Goal: Find specific page/section: Find specific page/section

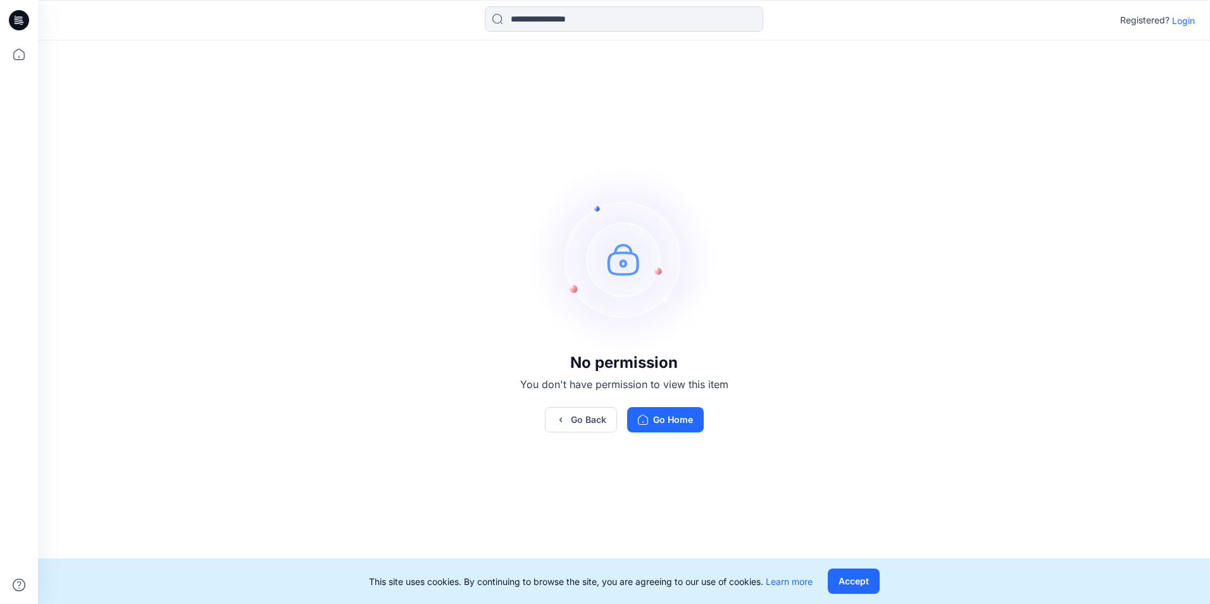
click at [1175, 26] on p "Login" at bounding box center [1183, 20] width 23 height 13
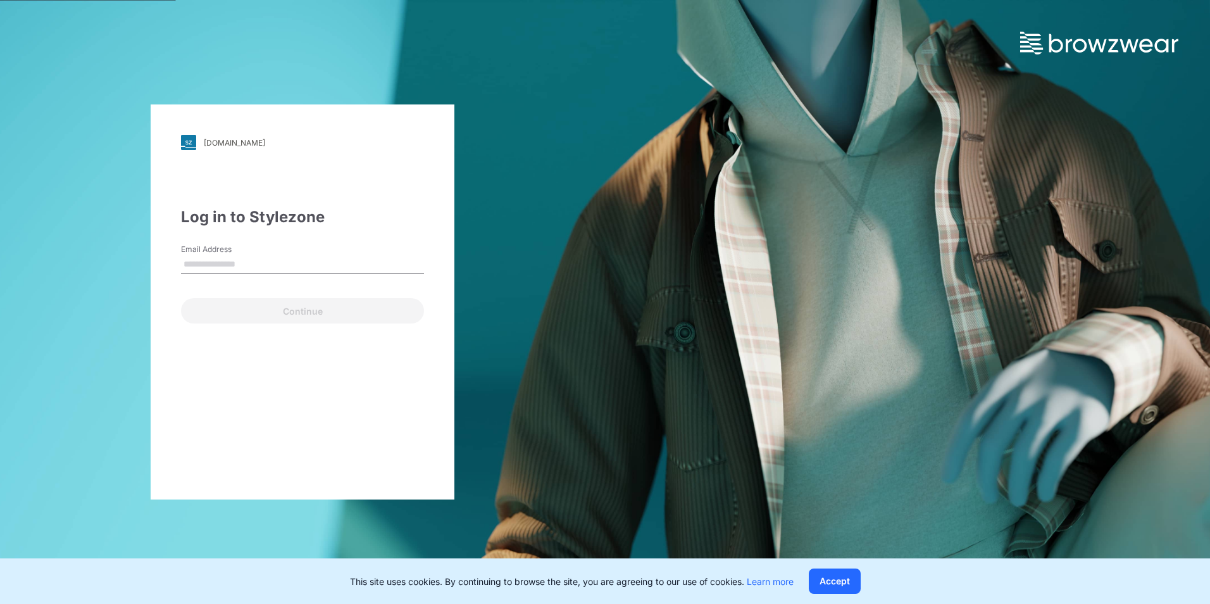
click at [314, 257] on input "Email Address" at bounding box center [302, 264] width 243 height 19
type input "**********"
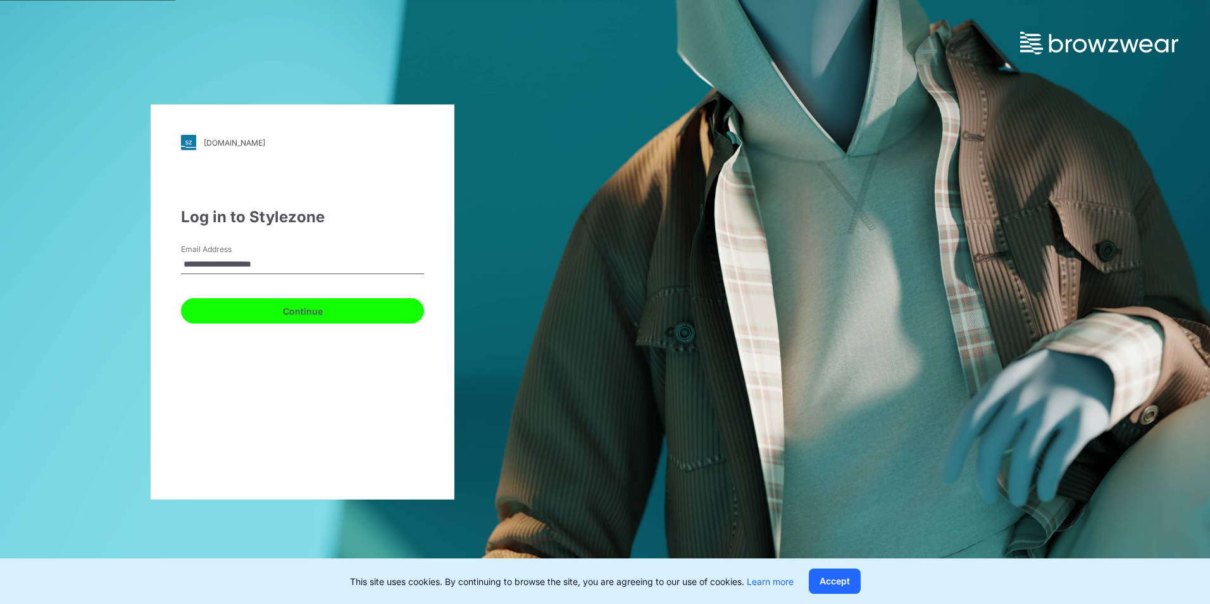
click at [284, 299] on button "Continue" at bounding box center [302, 310] width 243 height 25
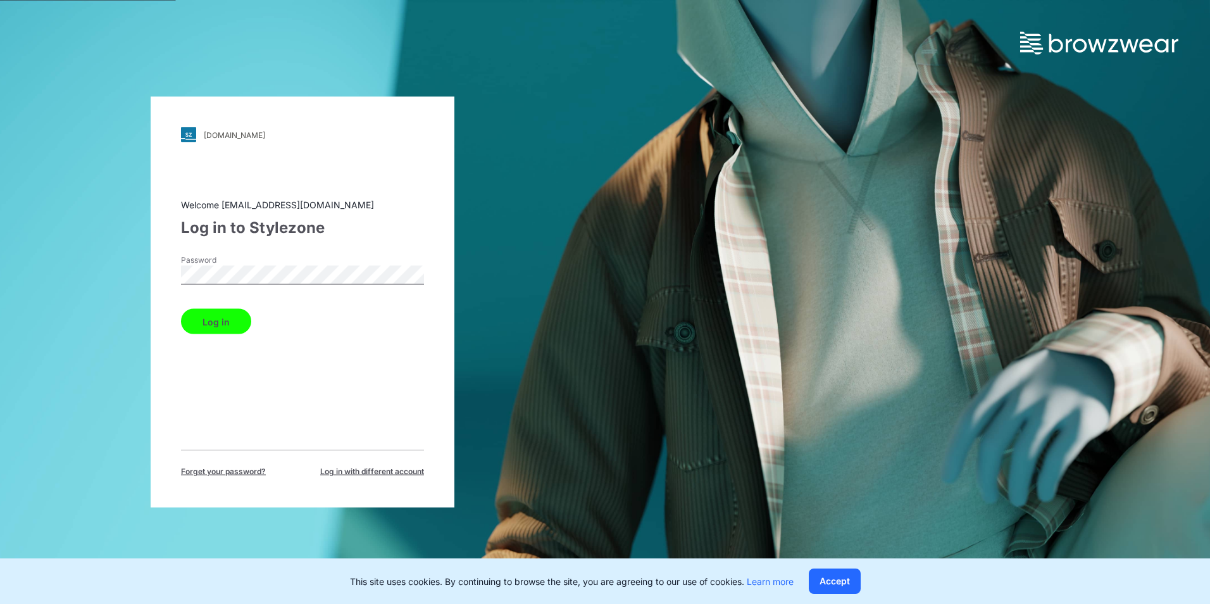
click at [232, 312] on button "Log in" at bounding box center [216, 321] width 70 height 25
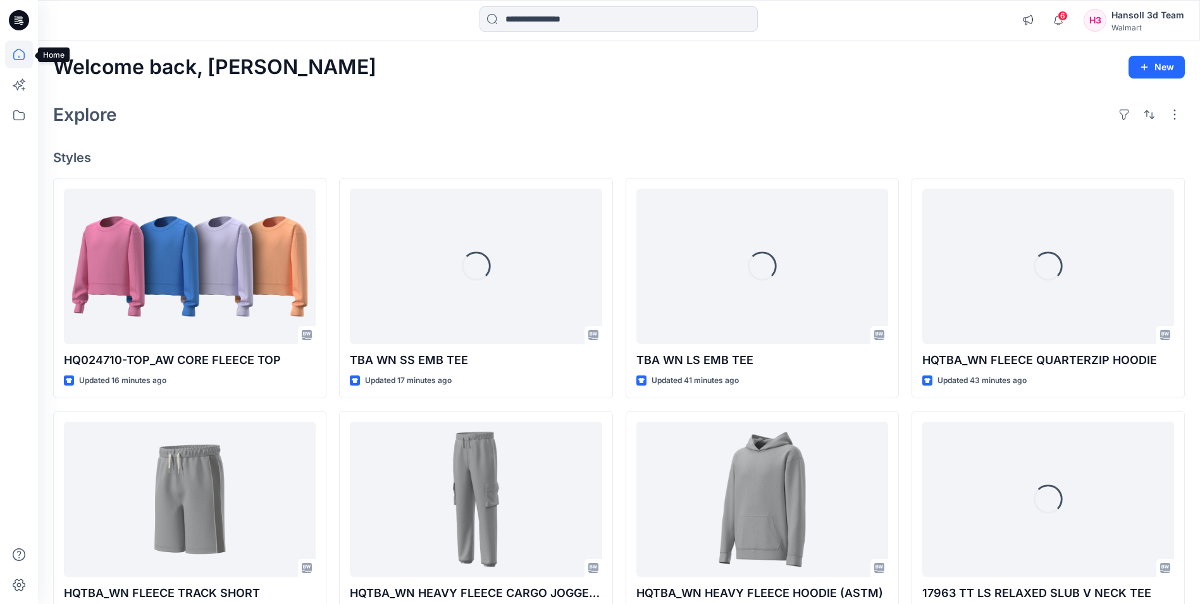
click at [28, 54] on icon at bounding box center [19, 55] width 28 height 28
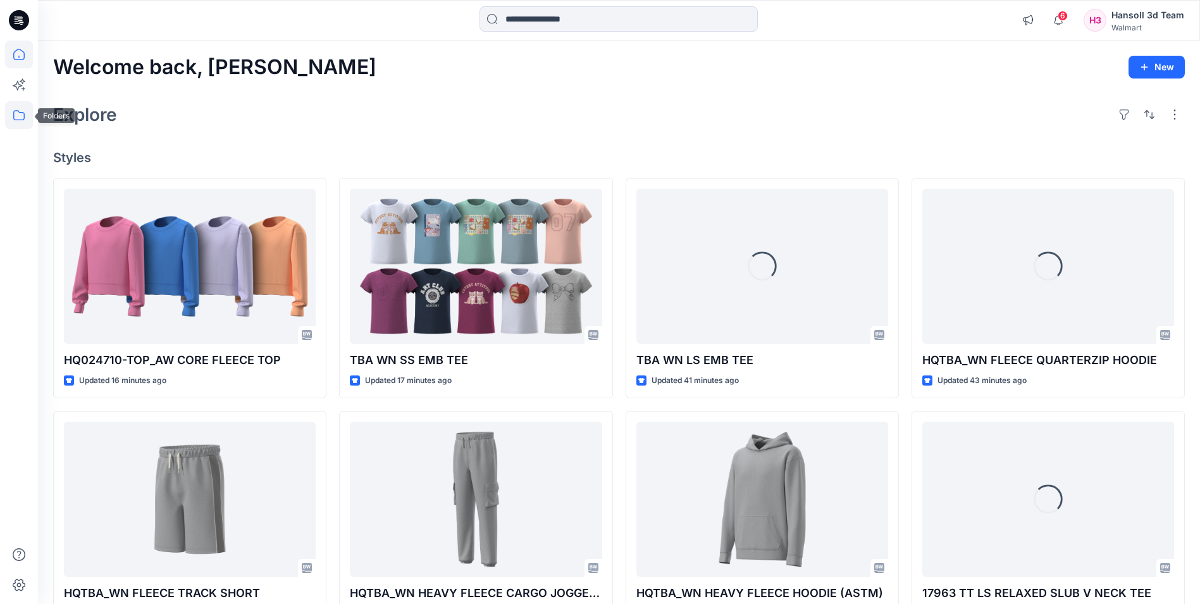
click at [25, 125] on icon at bounding box center [19, 115] width 28 height 28
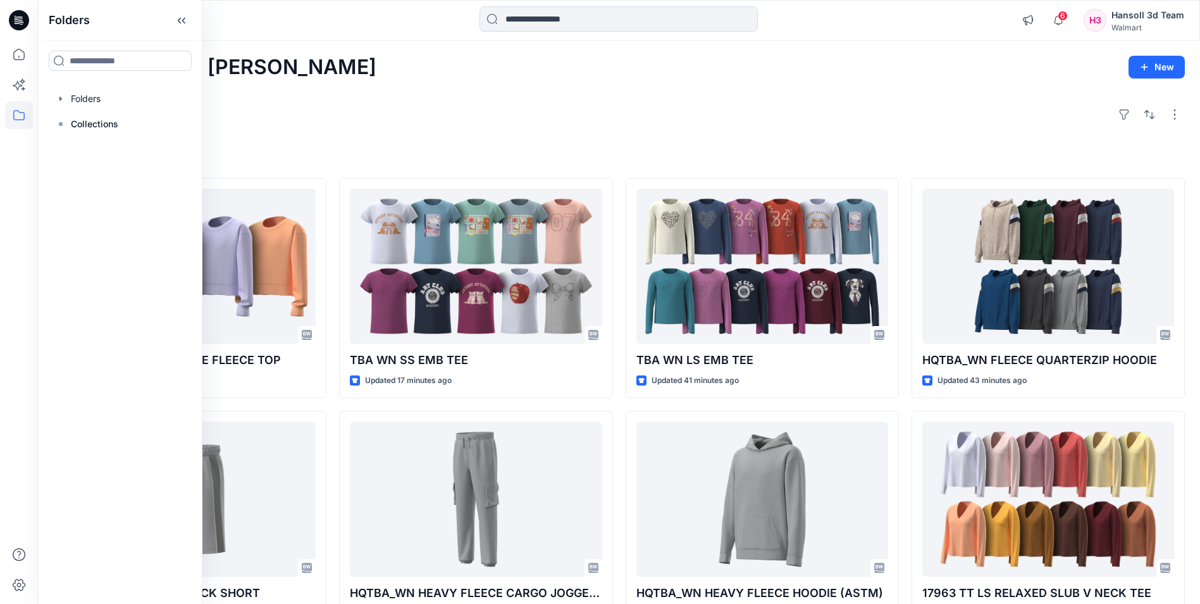
click at [708, 89] on div "Welcome back, [PERSON_NAME] New Explore Styles HQ024710-TOP_AW CORE FLEECE TOP …" at bounding box center [619, 483] width 1163 height 884
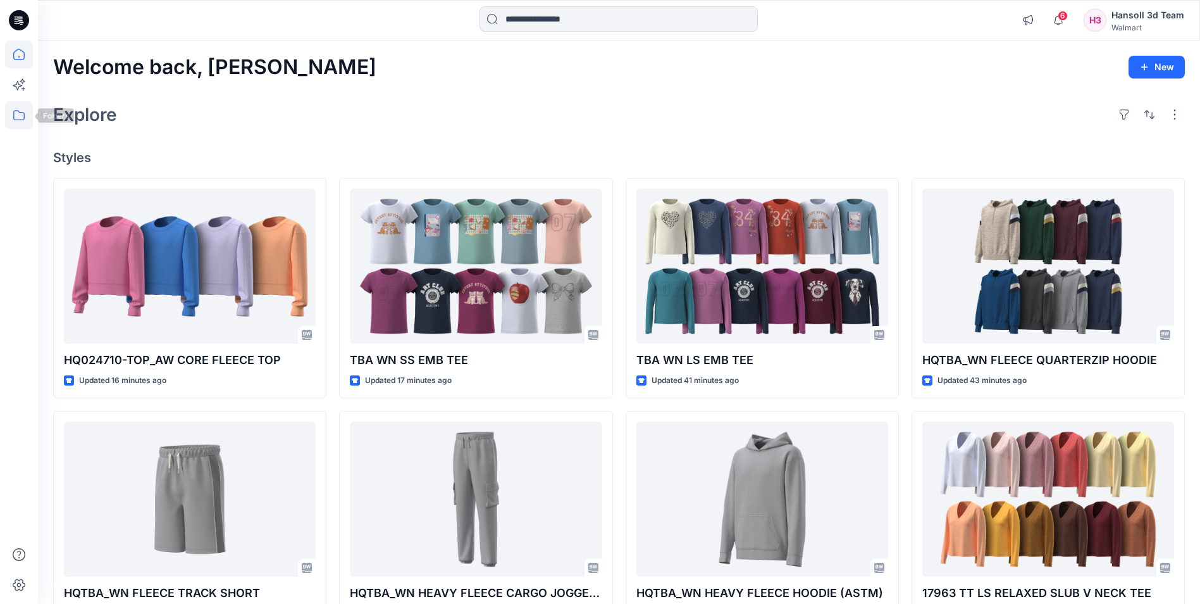
click at [20, 115] on icon at bounding box center [19, 115] width 28 height 28
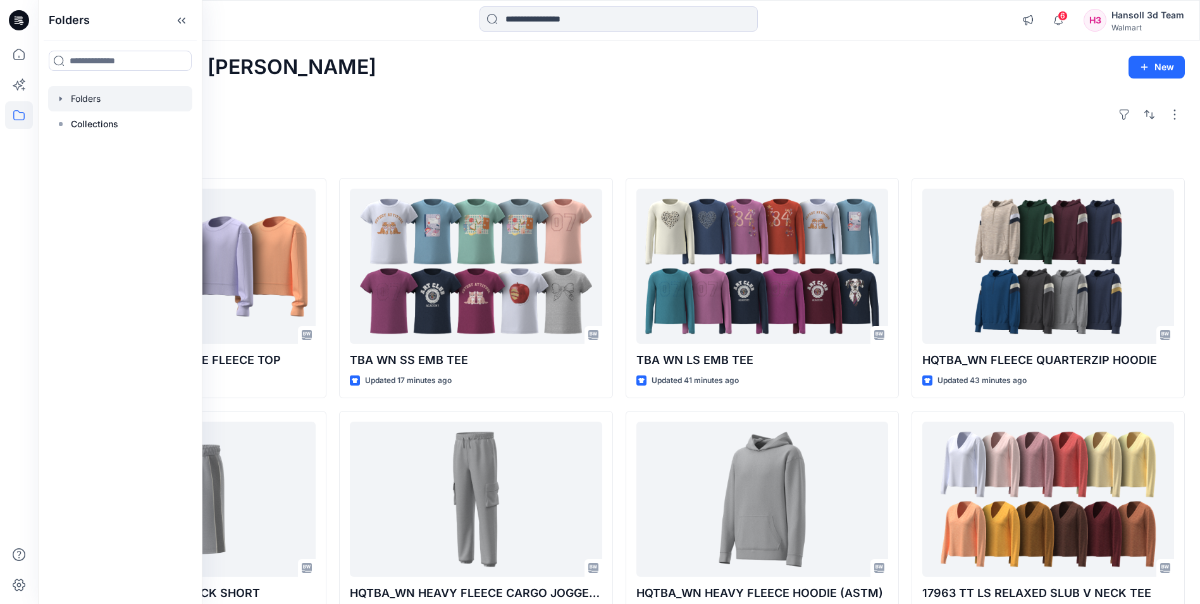
click at [85, 103] on div at bounding box center [120, 98] width 144 height 25
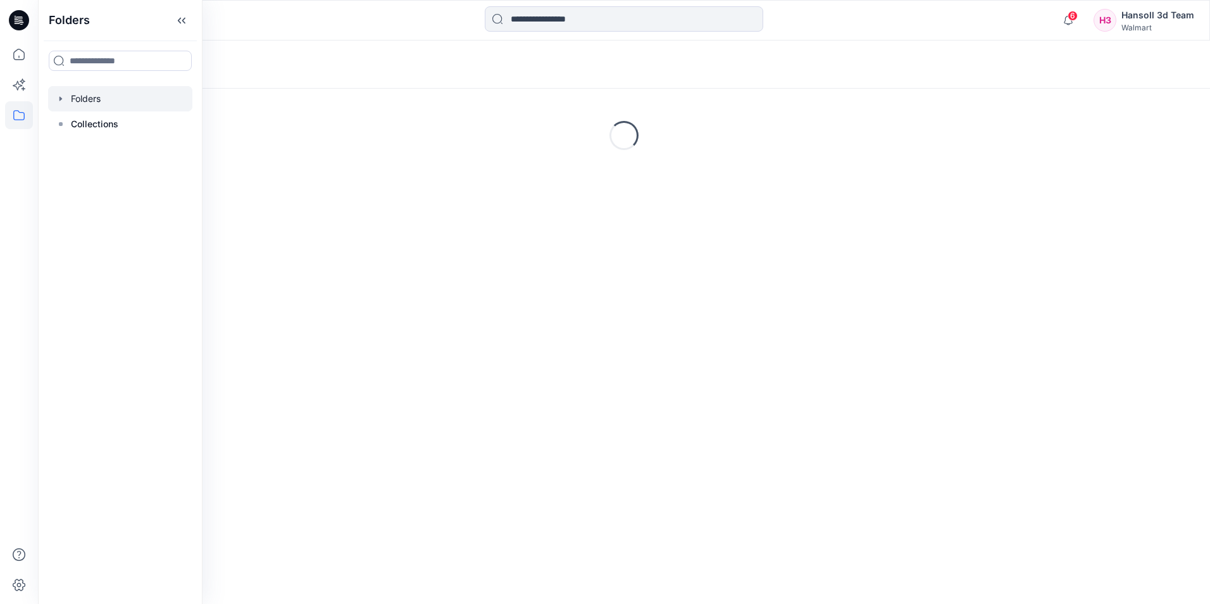
click at [61, 101] on icon "button" at bounding box center [61, 99] width 10 height 10
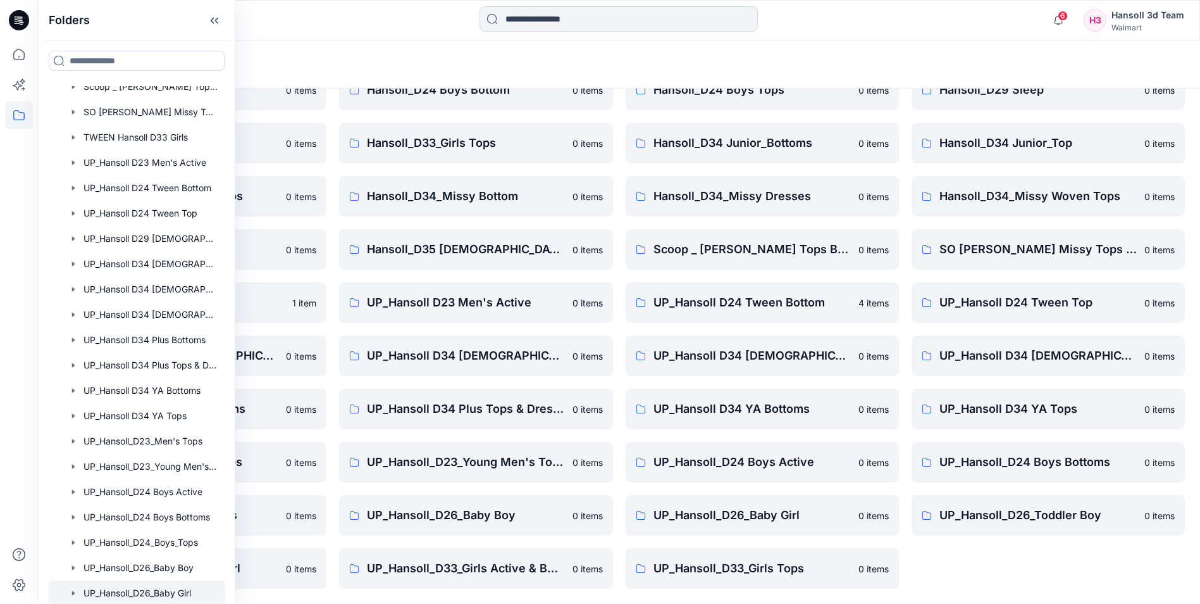
scroll to position [533, 0]
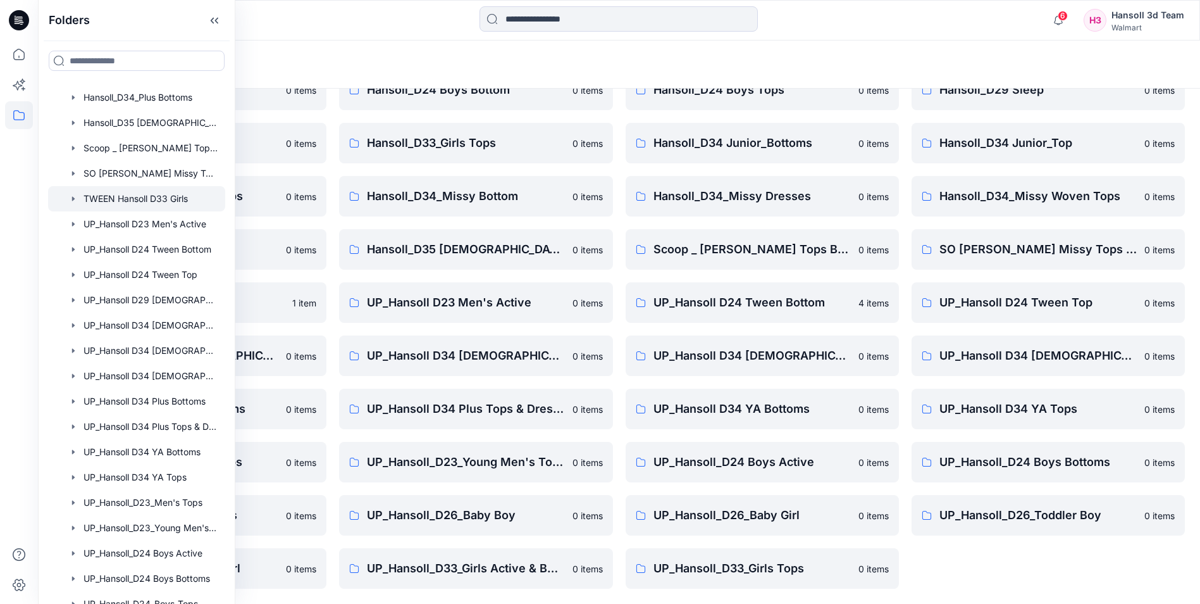
click at [135, 192] on div at bounding box center [136, 198] width 177 height 25
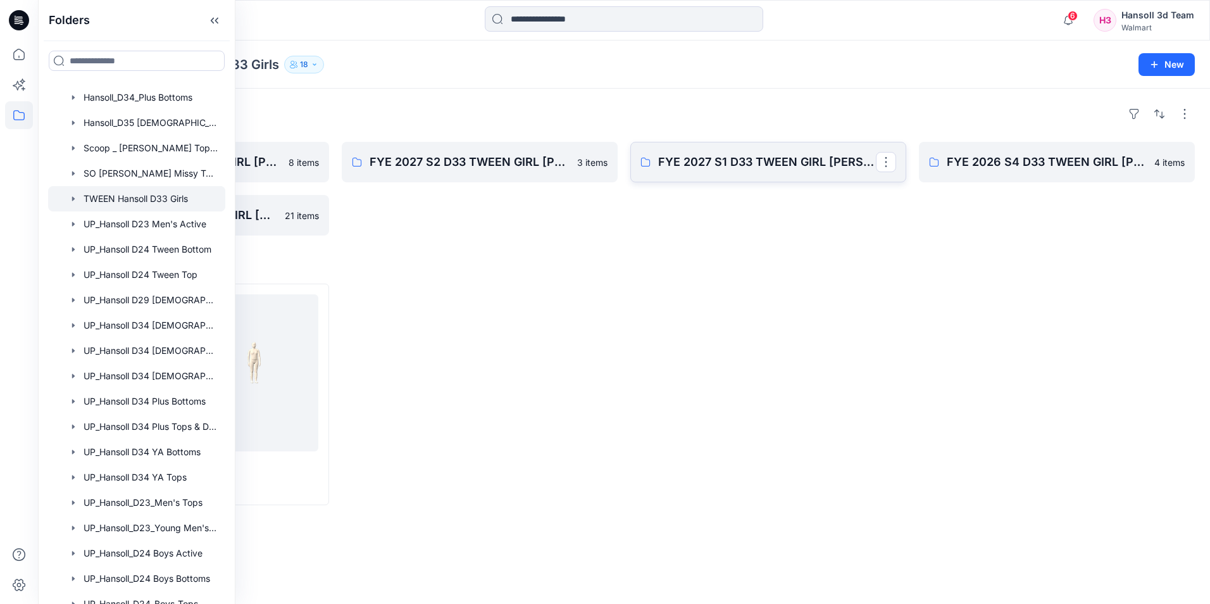
click at [826, 156] on p "FYE 2027 S1 D33 TWEEN GIRL [PERSON_NAME]" at bounding box center [767, 162] width 218 height 18
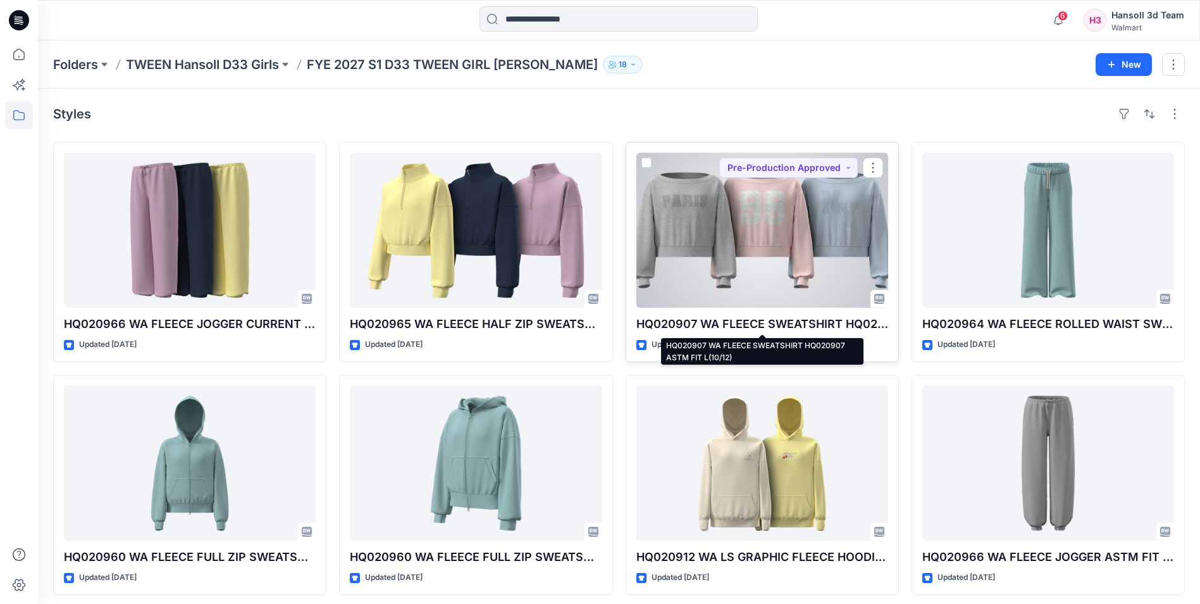
click at [735, 325] on p "HQ020907 WA FLEECE SWEATSHIRT HQ020907 ASTM FIT L(10/12)" at bounding box center [763, 324] width 252 height 18
click at [757, 325] on p "HQ020907 WA FLEECE SWEATSHIRT HQ020907 ASTM FIT L(10/12)" at bounding box center [763, 324] width 252 height 18
click at [749, 213] on div at bounding box center [763, 230] width 252 height 155
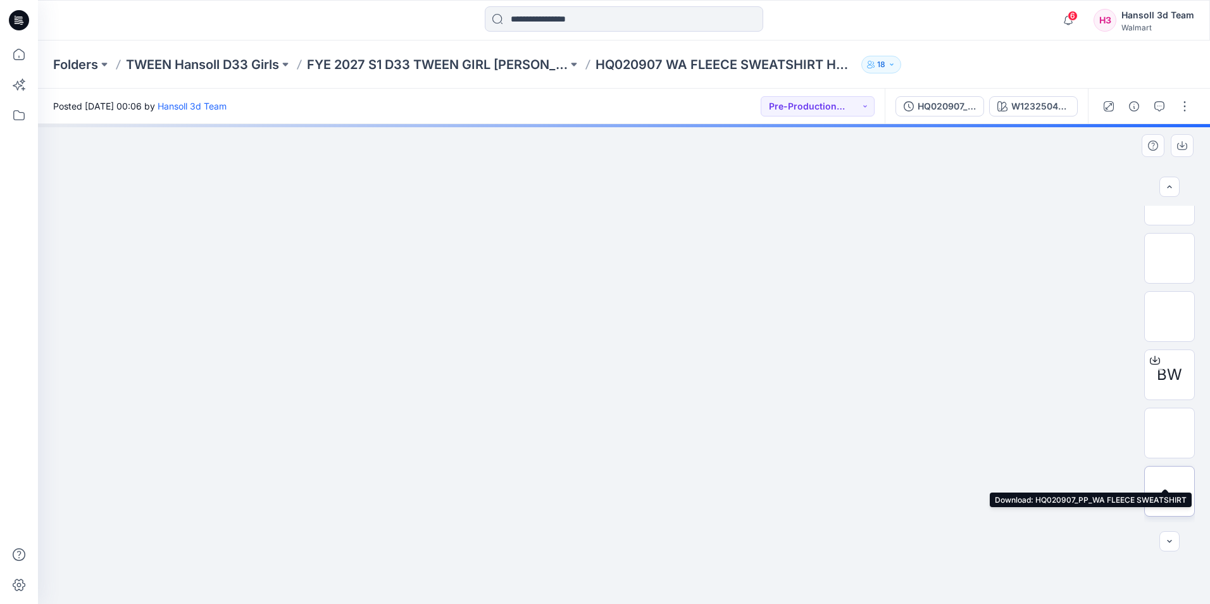
scroll to position [142, 0]
